Goal: Task Accomplishment & Management: Manage account settings

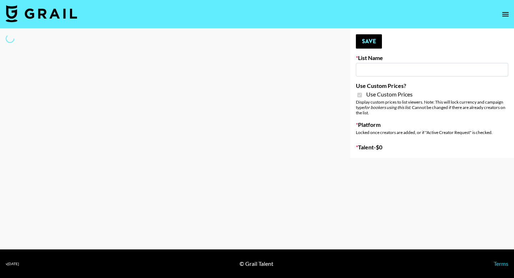
select select "Brand"
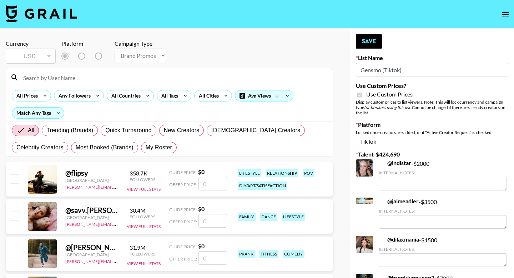
type input "Gensmo (Tiktok)"
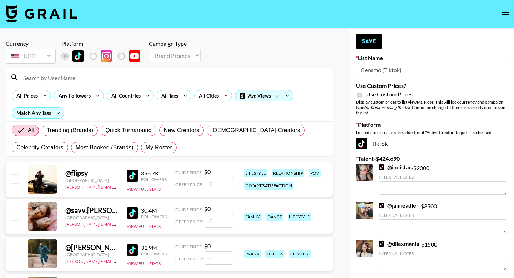
checkbox input "true"
click at [160, 149] on span "My Roster" at bounding box center [159, 147] width 26 height 9
click at [146, 147] on input "My Roster" at bounding box center [146, 147] width 0 height 0
radio input "true"
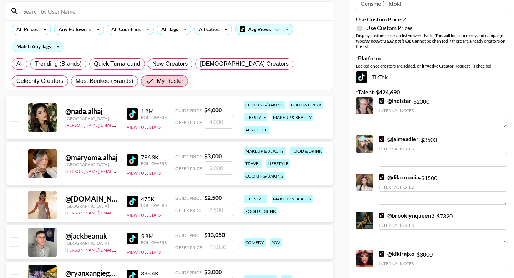
scroll to position [68, 0]
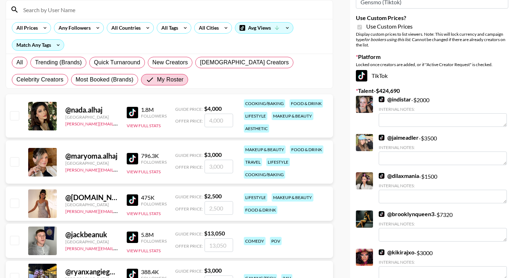
click at [212, 121] on input "number" at bounding box center [219, 121] width 29 height 14
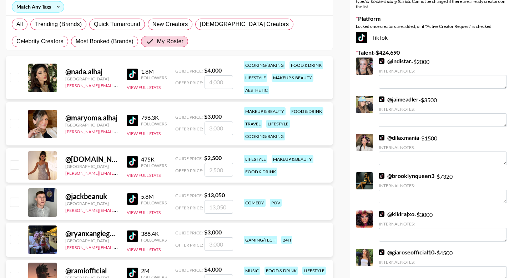
scroll to position [170, 0]
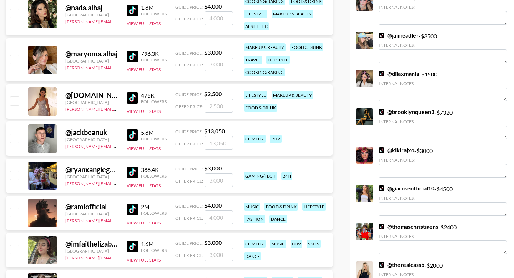
click at [15, 174] on input "checkbox" at bounding box center [14, 175] width 9 height 9
checkbox input "true"
type input "3000"
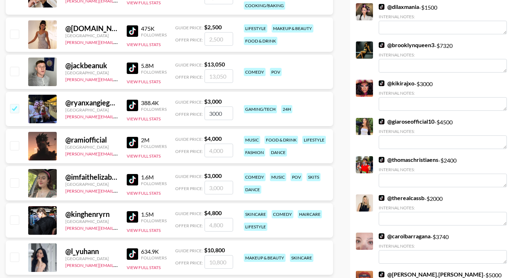
click at [14, 148] on input "checkbox" at bounding box center [14, 145] width 9 height 9
checkbox input "true"
click at [215, 154] on input "4000" at bounding box center [219, 151] width 29 height 14
click at [214, 152] on input "4000" at bounding box center [219, 151] width 29 height 14
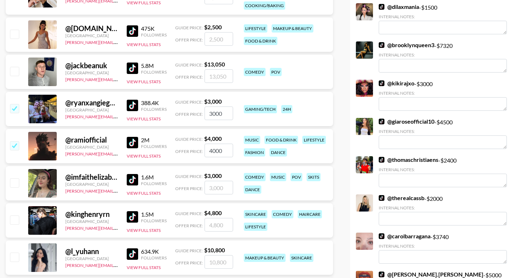
click at [214, 152] on input "4000" at bounding box center [219, 151] width 29 height 14
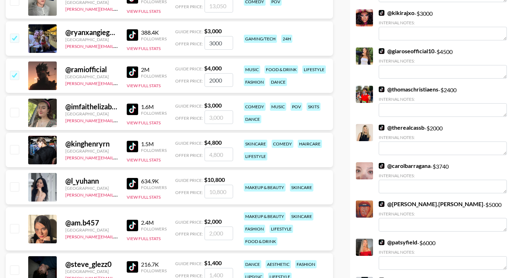
scroll to position [342, 0]
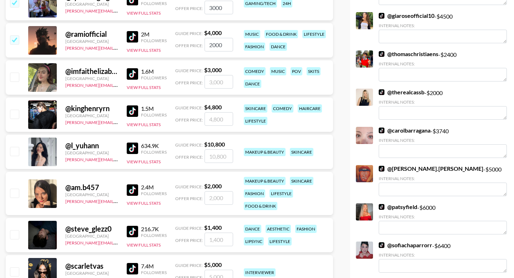
type input "2000"
click at [14, 77] on input "checkbox" at bounding box center [14, 76] width 9 height 9
checkbox input "true"
type input "3000"
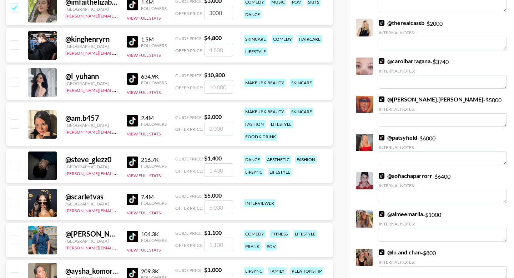
scroll to position [442, 0]
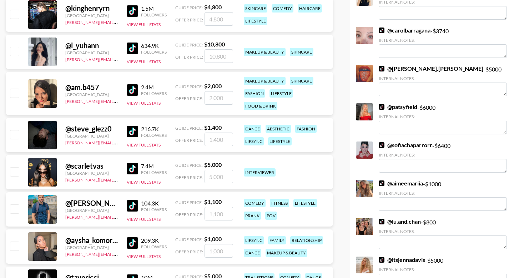
click at [14, 136] on input "checkbox" at bounding box center [14, 134] width 9 height 9
checkbox input "true"
type input "1400"
click at [14, 171] on input "checkbox" at bounding box center [14, 171] width 9 height 9
checkbox input "true"
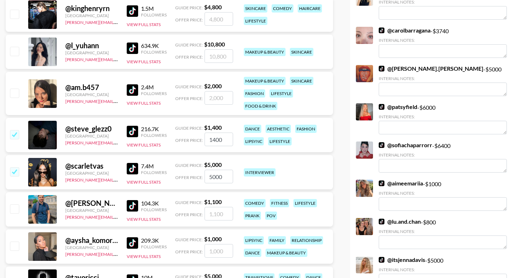
type input "5000"
click at [14, 209] on input "checkbox" at bounding box center [14, 208] width 9 height 9
checkbox input "true"
type input "1100"
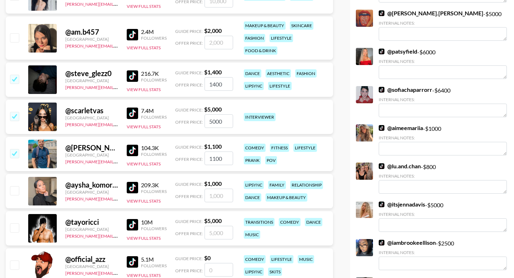
scroll to position [509, 0]
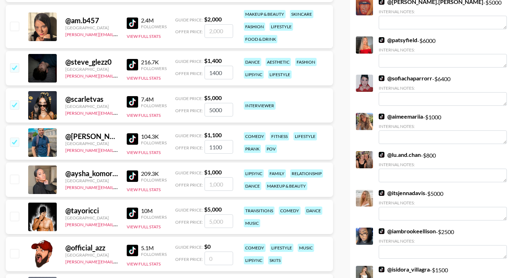
click at [14, 181] on input "checkbox" at bounding box center [14, 179] width 9 height 9
checkbox input "true"
type input "1000"
click at [217, 263] on input "number" at bounding box center [219, 258] width 29 height 14
type input "3"
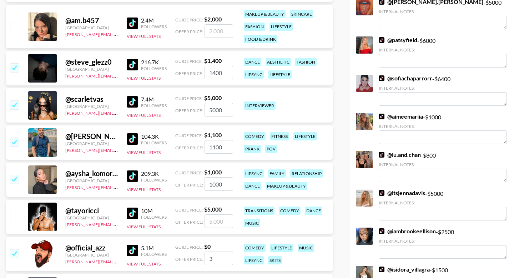
checkbox input "true"
type input "3000"
click at [17, 217] on input "checkbox" at bounding box center [14, 216] width 9 height 9
checkbox input "true"
type input "5000"
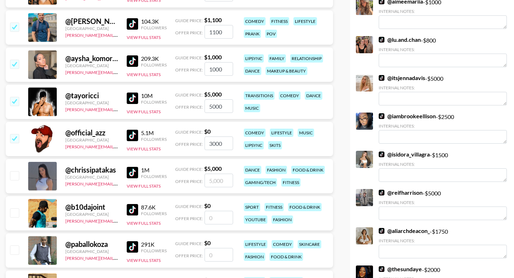
scroll to position [653, 0]
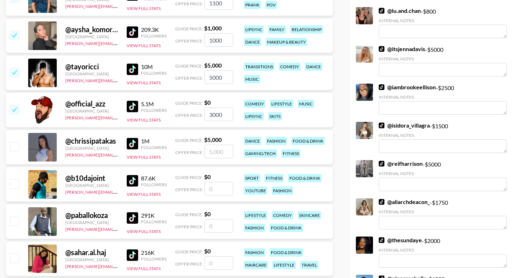
click at [15, 147] on input "checkbox" at bounding box center [14, 146] width 9 height 9
checkbox input "true"
type input "5000"
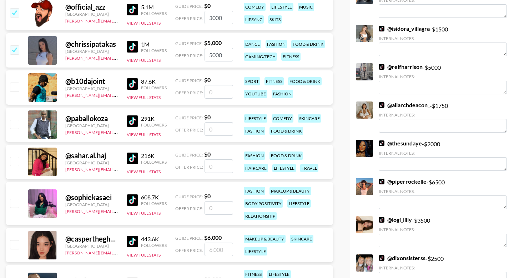
click at [14, 159] on input "checkbox" at bounding box center [14, 161] width 9 height 9
checkbox input "false"
click at [222, 166] on input "number" at bounding box center [219, 166] width 29 height 14
type input "3"
checkbox input "true"
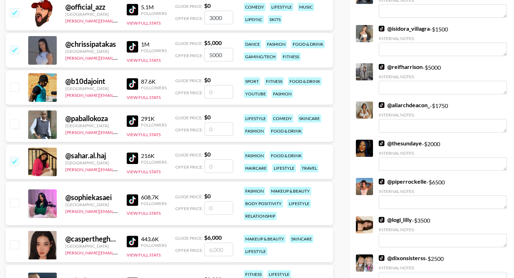
checkbox input "false"
type input "4"
checkbox input "true"
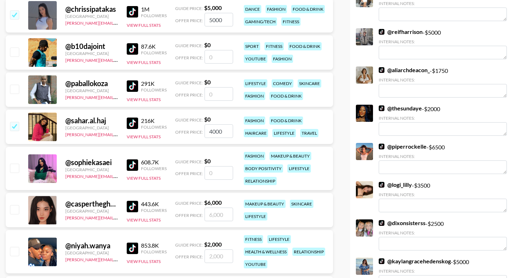
scroll to position [805, 0]
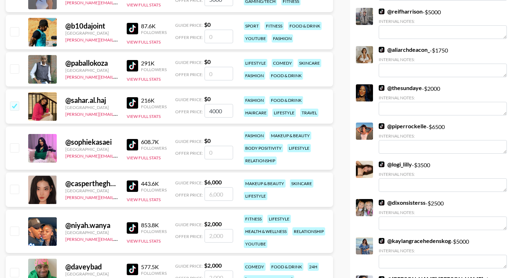
type input "4000"
click at [16, 148] on input "checkbox" at bounding box center [14, 147] width 9 height 9
checkbox input "false"
click at [213, 157] on input "number" at bounding box center [219, 153] width 29 height 14
type input "4"
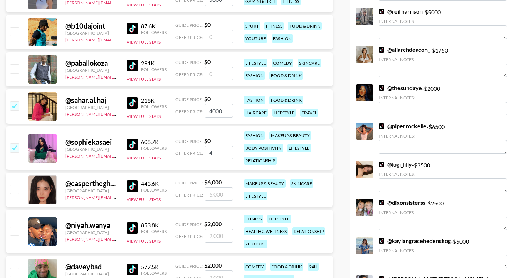
checkbox input "true"
checkbox input "false"
type input "3"
checkbox input "true"
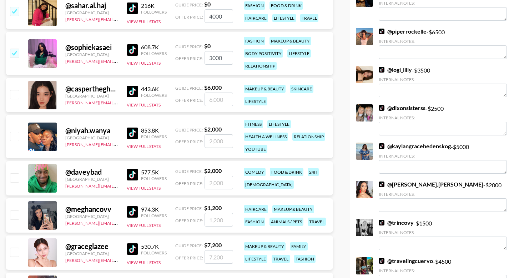
scroll to position [925, 0]
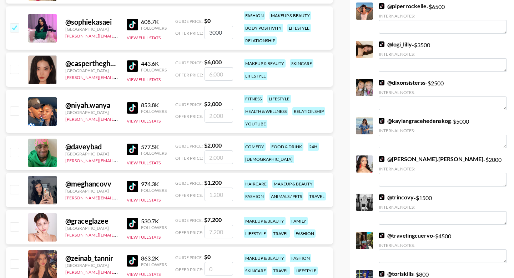
type input "3000"
click at [16, 115] on input "checkbox" at bounding box center [14, 110] width 9 height 9
checkbox input "true"
type input "2000"
click at [12, 152] on input "checkbox" at bounding box center [14, 152] width 9 height 9
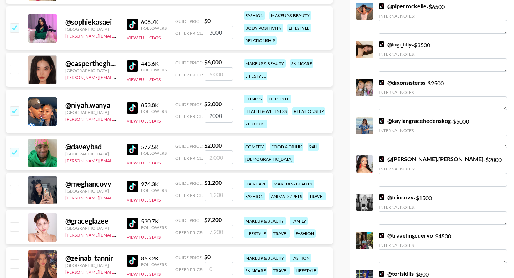
checkbox input "true"
type input "2000"
click at [18, 191] on input "checkbox" at bounding box center [14, 189] width 9 height 9
checkbox input "true"
type input "1200"
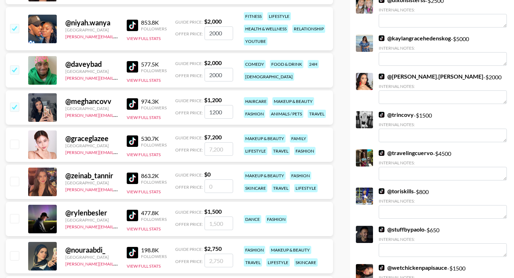
scroll to position [1030, 0]
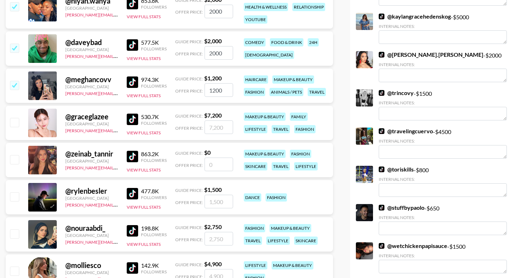
click at [222, 164] on input "number" at bounding box center [219, 164] width 29 height 14
type input "3"
checkbox input "true"
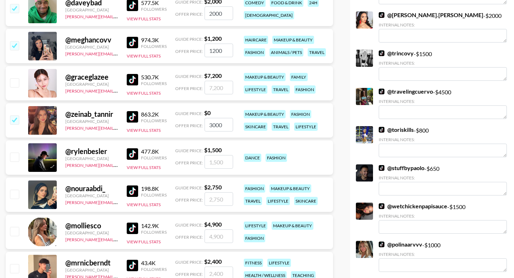
scroll to position [1071, 0]
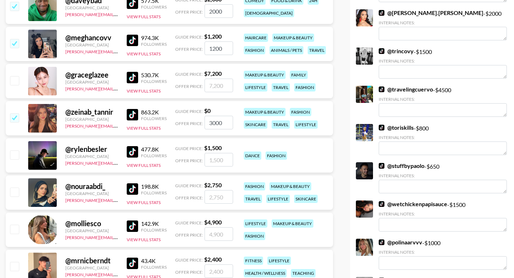
type input "3000"
click at [16, 195] on input "checkbox" at bounding box center [14, 191] width 9 height 9
checkbox input "true"
click at [220, 196] on input "2750" at bounding box center [219, 197] width 29 height 14
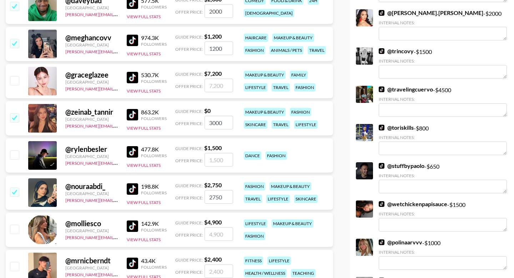
click at [220, 196] on input "2750" at bounding box center [219, 197] width 29 height 14
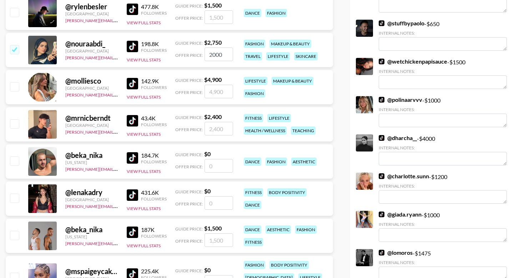
scroll to position [1284, 0]
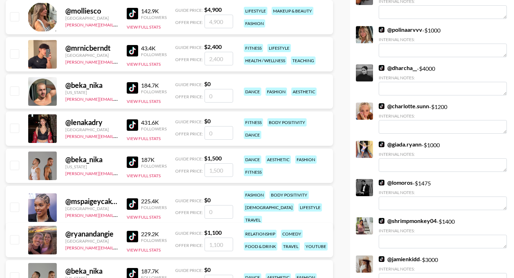
type input "2000"
click at [15, 167] on input "checkbox" at bounding box center [14, 165] width 9 height 9
checkbox input "true"
type input "1500"
click at [217, 211] on input "number" at bounding box center [219, 212] width 29 height 14
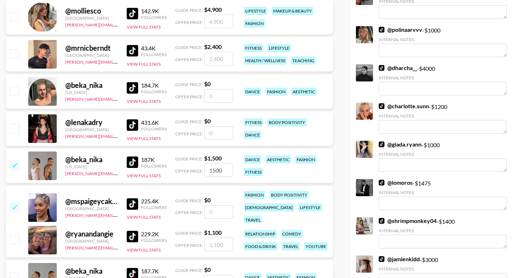
type input "2"
checkbox input "true"
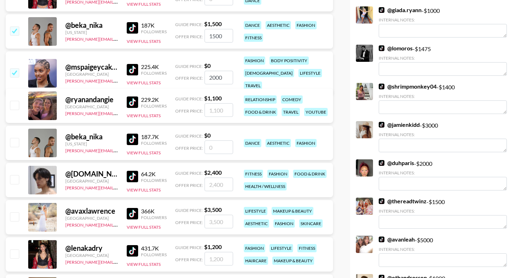
type input "2000"
click at [19, 105] on div at bounding box center [14, 106] width 11 height 12
click at [211, 115] on input "number" at bounding box center [219, 110] width 29 height 14
type input "1"
checkbox input "true"
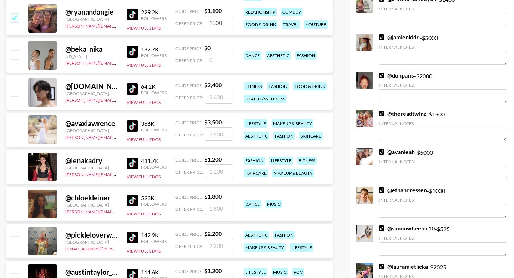
scroll to position [1556, 0]
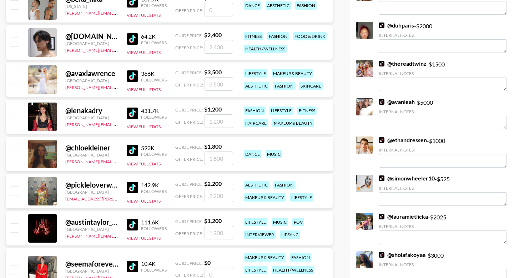
type input "1500"
click at [16, 117] on input "checkbox" at bounding box center [14, 116] width 9 height 9
checkbox input "true"
type input "1200"
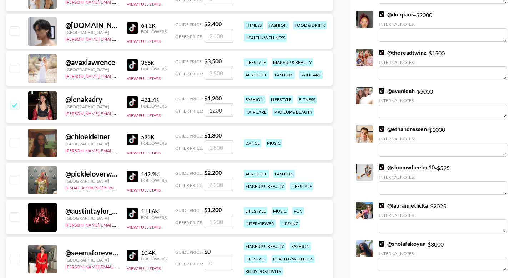
scroll to position [1569, 0]
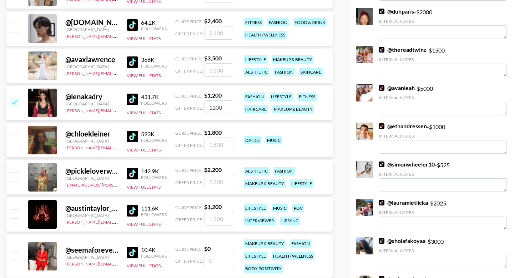
click at [16, 143] on input "checkbox" at bounding box center [14, 139] width 9 height 9
checkbox input "true"
type input "1800"
click at [14, 177] on input "checkbox" at bounding box center [14, 176] width 9 height 9
checkbox input "true"
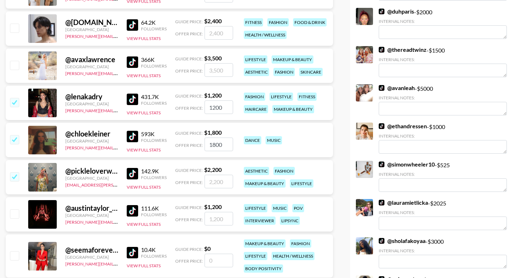
type input "2200"
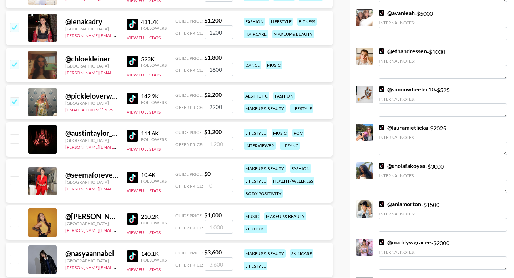
scroll to position [1698, 0]
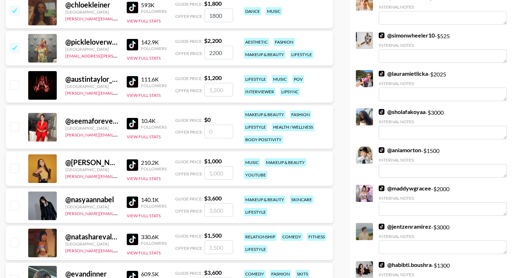
click at [15, 167] on input "checkbox" at bounding box center [14, 168] width 9 height 9
checkbox input "true"
click at [210, 175] on input "1000" at bounding box center [219, 173] width 29 height 14
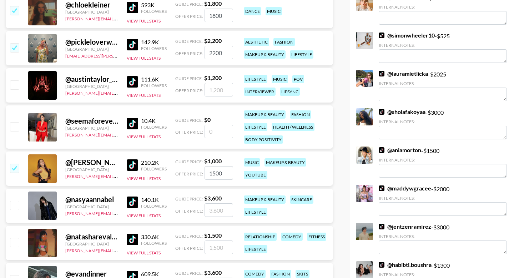
scroll to position [1714, 0]
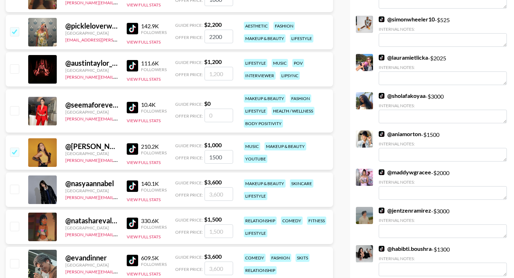
type input "1500"
click at [16, 71] on input "checkbox" at bounding box center [14, 68] width 9 height 9
checkbox input "true"
type input "1200"
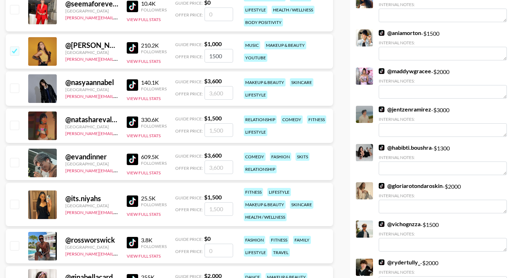
click at [14, 122] on input "checkbox" at bounding box center [14, 125] width 9 height 9
checkbox input "true"
type input "1500"
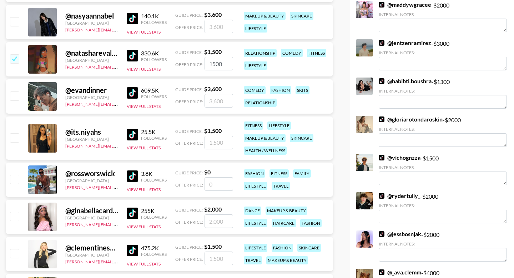
click at [20, 139] on div "@ its.niyahs United States joseph@grail-talent.com 25.5K Followers View Full St…" at bounding box center [169, 137] width 327 height 43
click at [14, 134] on input "checkbox" at bounding box center [14, 137] width 9 height 9
checkbox input "true"
type input "1500"
click at [16, 218] on input "checkbox" at bounding box center [14, 216] width 9 height 9
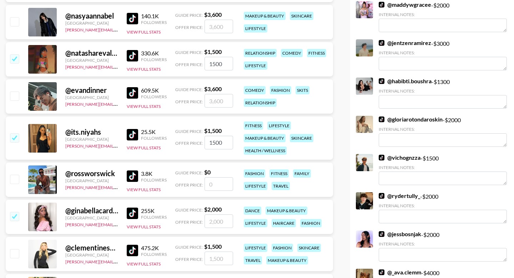
checkbox input "true"
type input "2000"
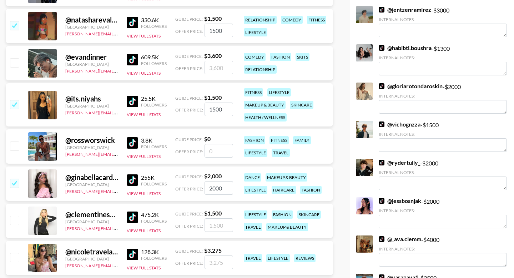
scroll to position [1971, 0]
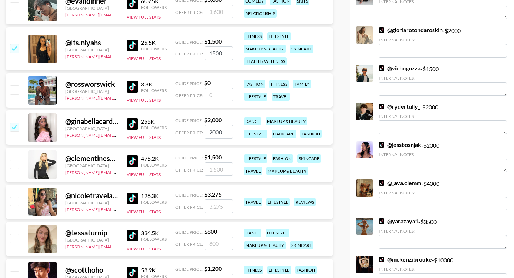
click at [17, 164] on input "checkbox" at bounding box center [14, 164] width 9 height 9
checkbox input "true"
type input "1500"
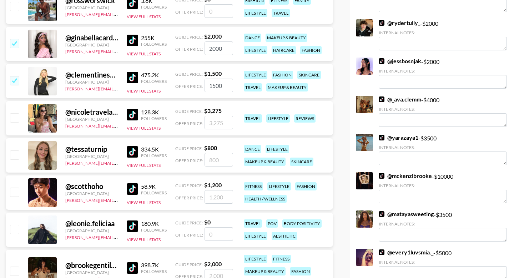
scroll to position [2074, 0]
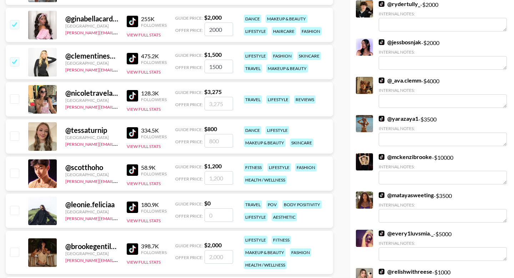
click at [15, 135] on input "checkbox" at bounding box center [14, 135] width 9 height 9
checkbox input "true"
click at [212, 145] on input "800" at bounding box center [219, 141] width 29 height 14
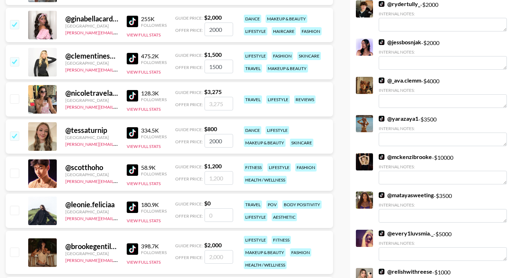
scroll to position [2182, 0]
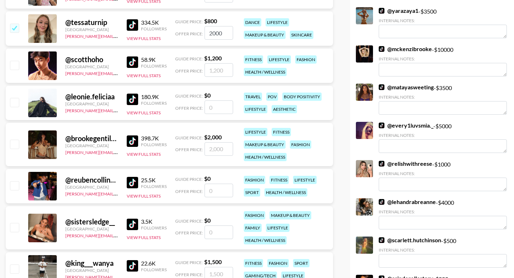
type input "2000"
click at [228, 111] on input "number" at bounding box center [219, 107] width 29 height 14
type input "1"
checkbox input "true"
type input "1000"
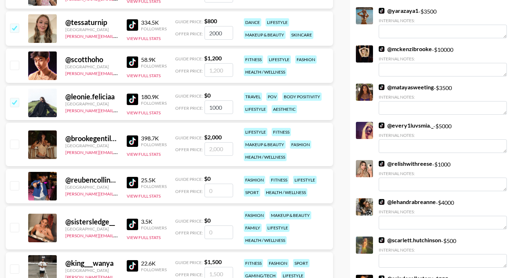
click at [13, 146] on input "checkbox" at bounding box center [14, 144] width 9 height 9
checkbox input "true"
type input "2000"
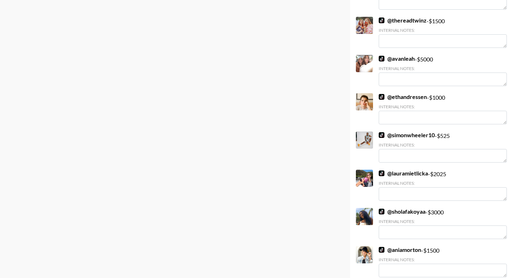
scroll to position [0, 0]
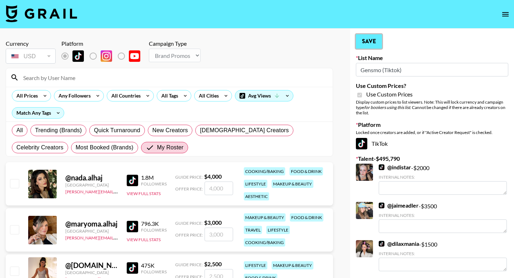
click at [374, 42] on button "Save" at bounding box center [369, 41] width 26 height 14
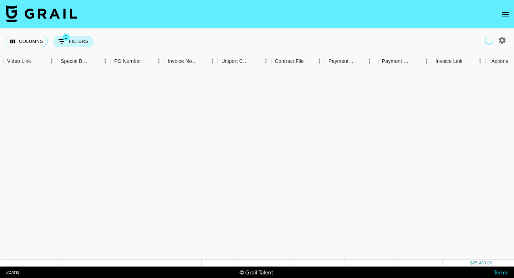
click at [79, 40] on button "1 Filters" at bounding box center [74, 41] width 40 height 11
select select "talentName"
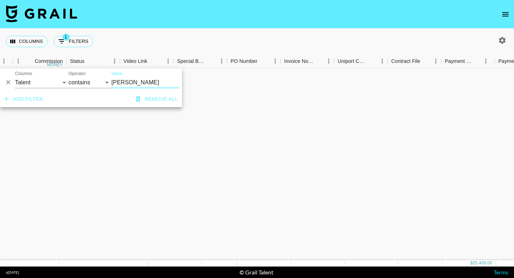
scroll to position [310, 519]
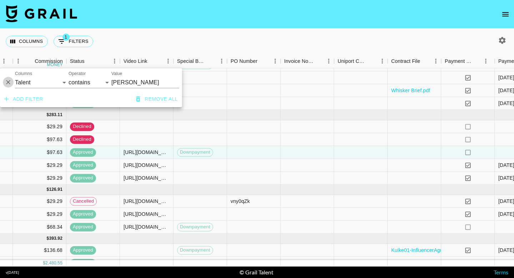
click at [8, 82] on icon "Delete" at bounding box center [8, 82] width 4 height 4
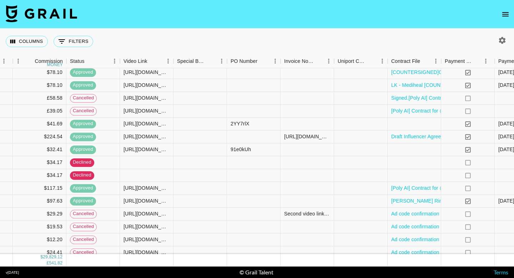
click at [144, 33] on div "Columns 0 Filters + Booking" at bounding box center [257, 42] width 514 height 26
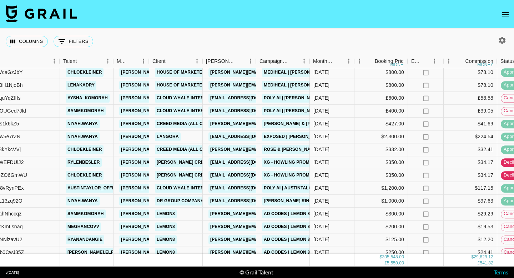
scroll to position [310, 89]
click at [72, 41] on button "0 Filters" at bounding box center [74, 41] width 40 height 11
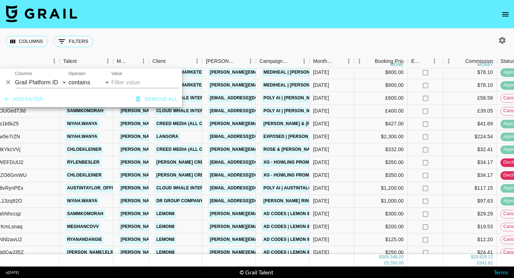
click at [177, 41] on div "Columns 0 Filters + Booking" at bounding box center [257, 42] width 514 height 26
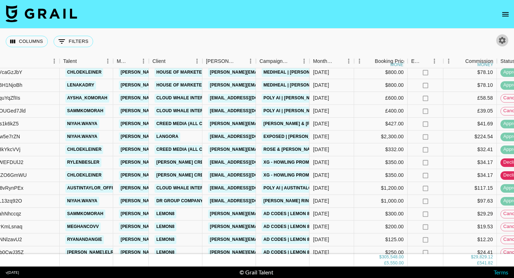
click at [500, 39] on icon "button" at bounding box center [502, 40] width 7 height 7
select select "[DATE]"
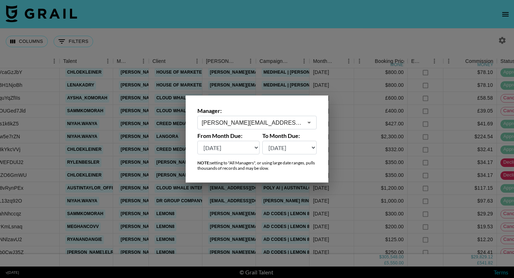
click at [226, 148] on select "[DATE] [DATE] '[DATE] May '[DATE] Mar '[DATE] Jan '[DATE] Nov '[DATE] Sep '[DAT…" at bounding box center [228, 148] width 62 height 14
click at [216, 25] on div at bounding box center [257, 139] width 514 height 278
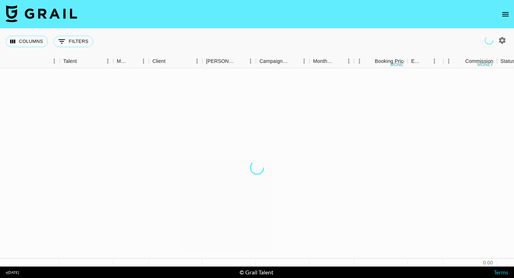
scroll to position [0, 89]
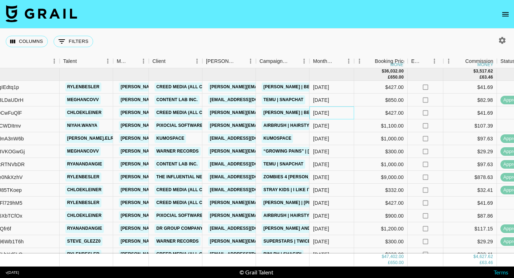
click at [317, 114] on div "[DATE]" at bounding box center [321, 112] width 16 height 7
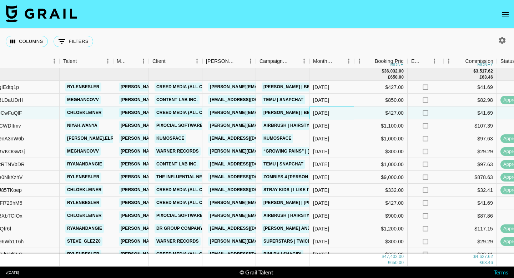
click at [320, 114] on div "[DATE]" at bounding box center [321, 112] width 16 height 7
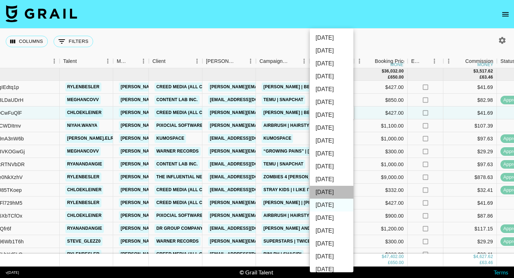
click at [329, 191] on li "[DATE]" at bounding box center [332, 192] width 44 height 13
type input "[DATE]"
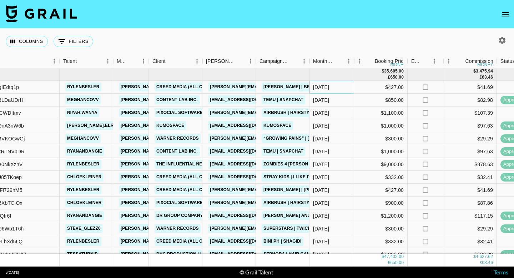
click at [322, 85] on div "[DATE]" at bounding box center [321, 87] width 16 height 7
click at [321, 88] on div "[DATE]" at bounding box center [321, 87] width 16 height 7
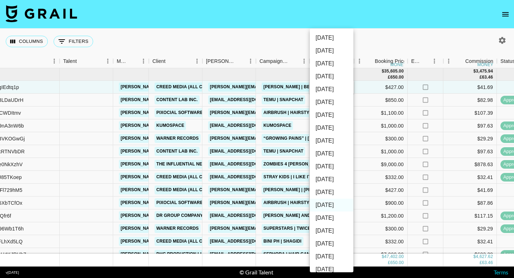
click at [328, 192] on li "[DATE]" at bounding box center [332, 192] width 44 height 13
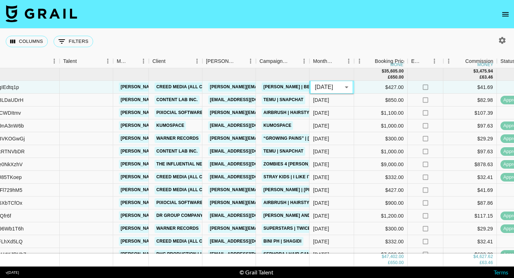
type input "[DATE]"
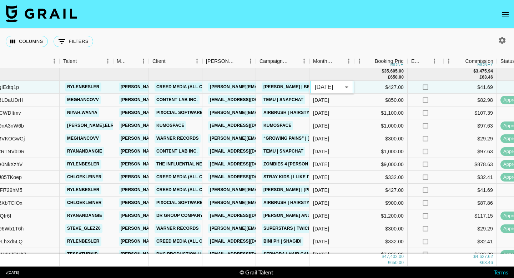
click at [326, 39] on div "Columns 0 Filters + Booking" at bounding box center [257, 42] width 514 height 26
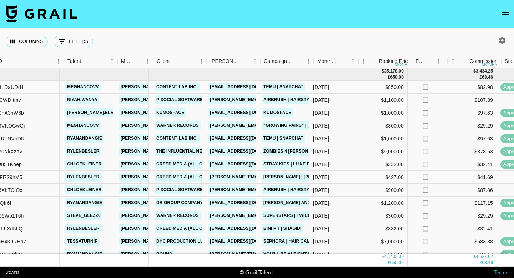
scroll to position [0, 84]
